Goal: Ask a question

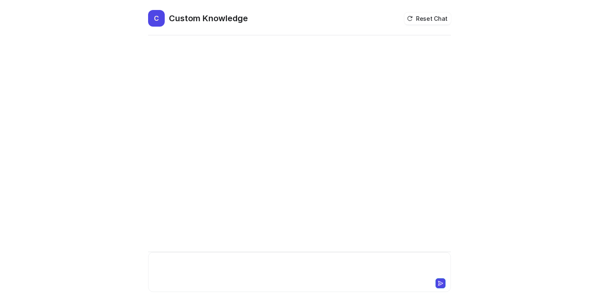
click at [267, 263] on div at bounding box center [299, 266] width 299 height 19
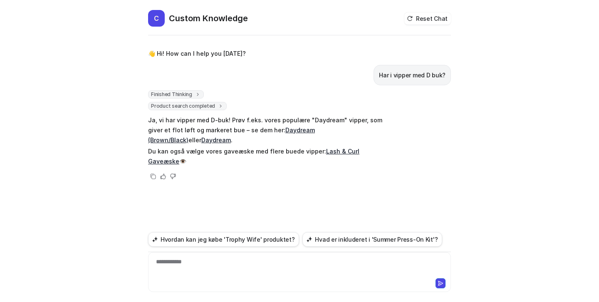
click at [231, 136] on link "Daydream" at bounding box center [216, 139] width 30 height 7
click at [385, 268] on div at bounding box center [299, 266] width 299 height 19
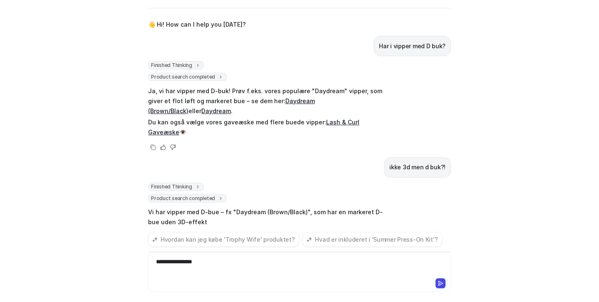
scroll to position [13, 0]
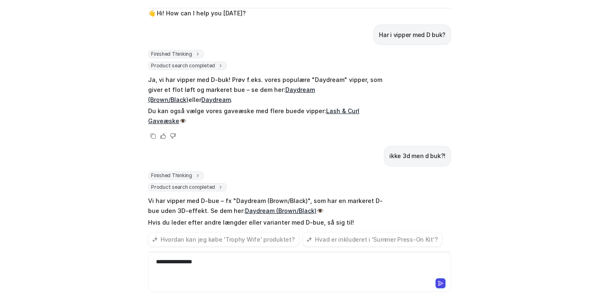
click at [307, 258] on div "**********" at bounding box center [299, 266] width 299 height 19
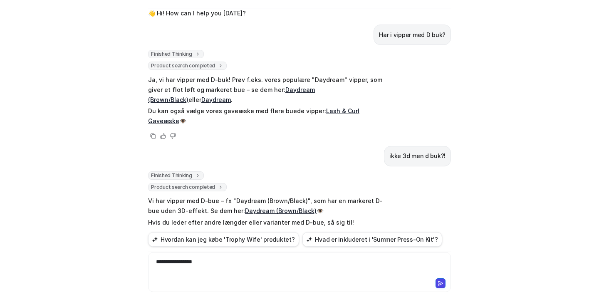
click at [307, 258] on div "**********" at bounding box center [299, 266] width 299 height 19
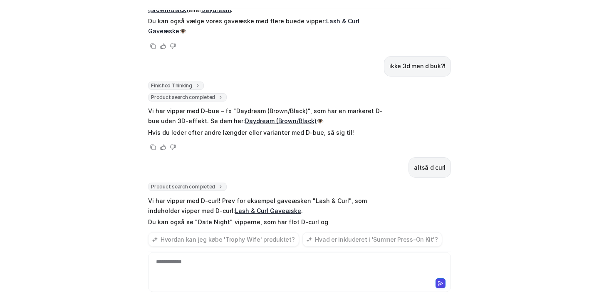
scroll to position [113, 0]
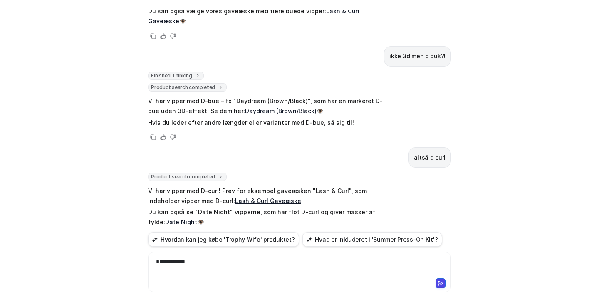
drag, startPoint x: 197, startPoint y: 82, endPoint x: 315, endPoint y: 91, distance: 118.8
click at [316, 96] on p "Vi har vipper med D-bue – fx "Daydream (Brown/Black)", som har en markeret D-bu…" at bounding box center [269, 106] width 243 height 20
click at [366, 96] on p "Vi har vipper med D-bue – fx "Daydream (Brown/Black)", som har en markeret D-bu…" at bounding box center [269, 106] width 243 height 20
drag, startPoint x: 366, startPoint y: 80, endPoint x: 371, endPoint y: 80, distance: 5.0
click at [371, 96] on p "Vi har vipper med D-bue – fx "Daydream (Brown/Black)", som har en markeret D-bu…" at bounding box center [269, 106] width 243 height 20
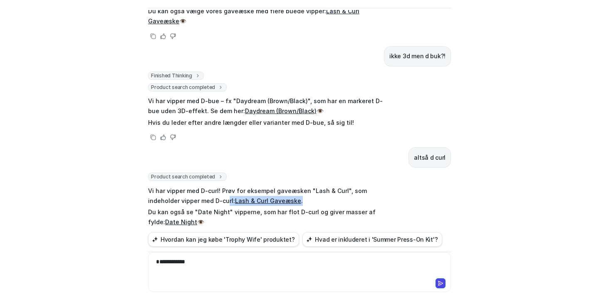
drag, startPoint x: 272, startPoint y: 182, endPoint x: 195, endPoint y: 180, distance: 77.0
click at [195, 186] on p "Vi har vipper med D-curl! Prøv for eksempel gaveæsken "Lash & Curl", som indeho…" at bounding box center [269, 196] width 243 height 20
drag, startPoint x: 429, startPoint y: 136, endPoint x: 443, endPoint y: 138, distance: 13.9
click at [442, 153] on p "altså d curl" at bounding box center [430, 158] width 32 height 10
click at [443, 153] on p "altså d curl" at bounding box center [430, 158] width 32 height 10
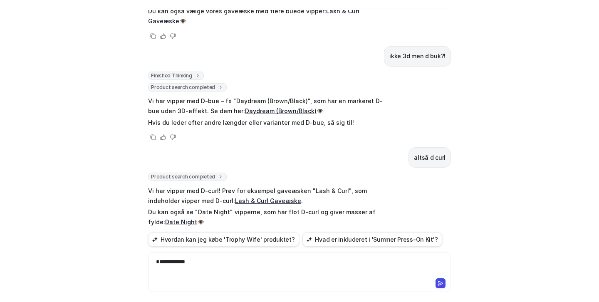
click at [235, 197] on link "Lash & Curl Gaveæske" at bounding box center [268, 200] width 66 height 7
click at [257, 263] on div "**********" at bounding box center [299, 266] width 299 height 19
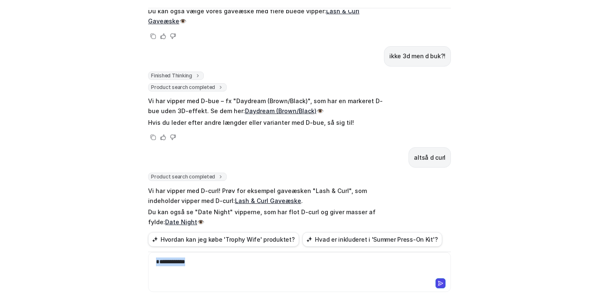
click at [257, 263] on div "**********" at bounding box center [299, 266] width 299 height 19
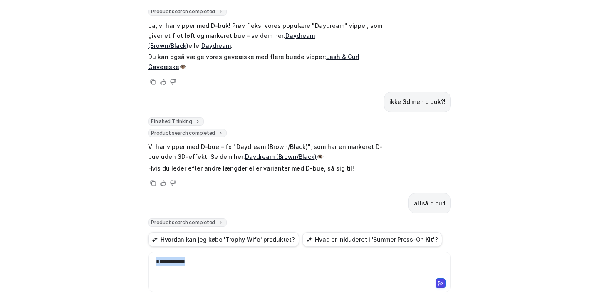
scroll to position [82, 0]
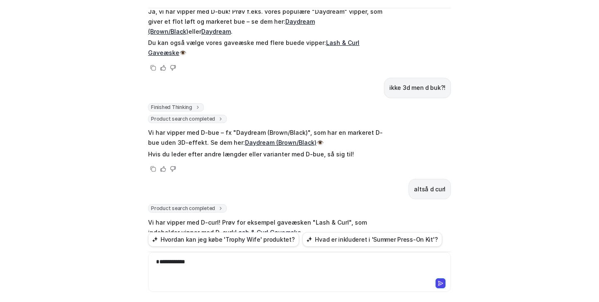
click at [182, 115] on span "Product search completed" at bounding box center [187, 119] width 79 height 8
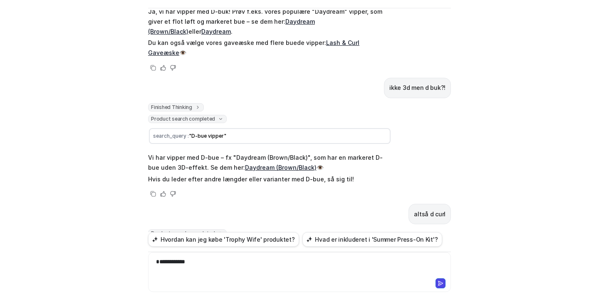
click at [182, 115] on span "Product search completed" at bounding box center [187, 119] width 79 height 8
